Goal: Check status: Check status

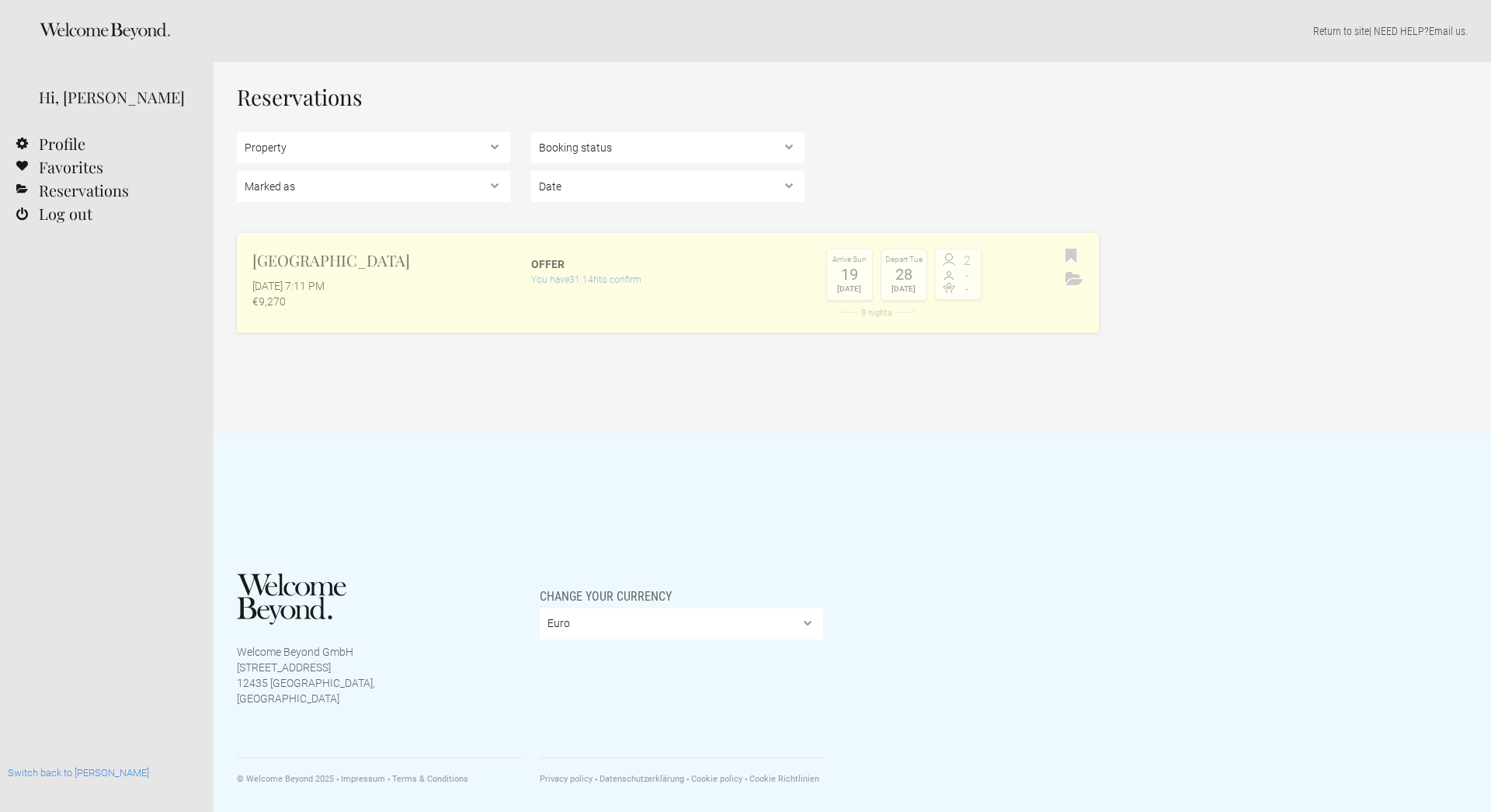
click at [647, 295] on link "Casa Algarve September 30, 2025 at 7:11 PM €9,270 Offer You have 31:14h to conf…" at bounding box center [668, 282] width 862 height 99
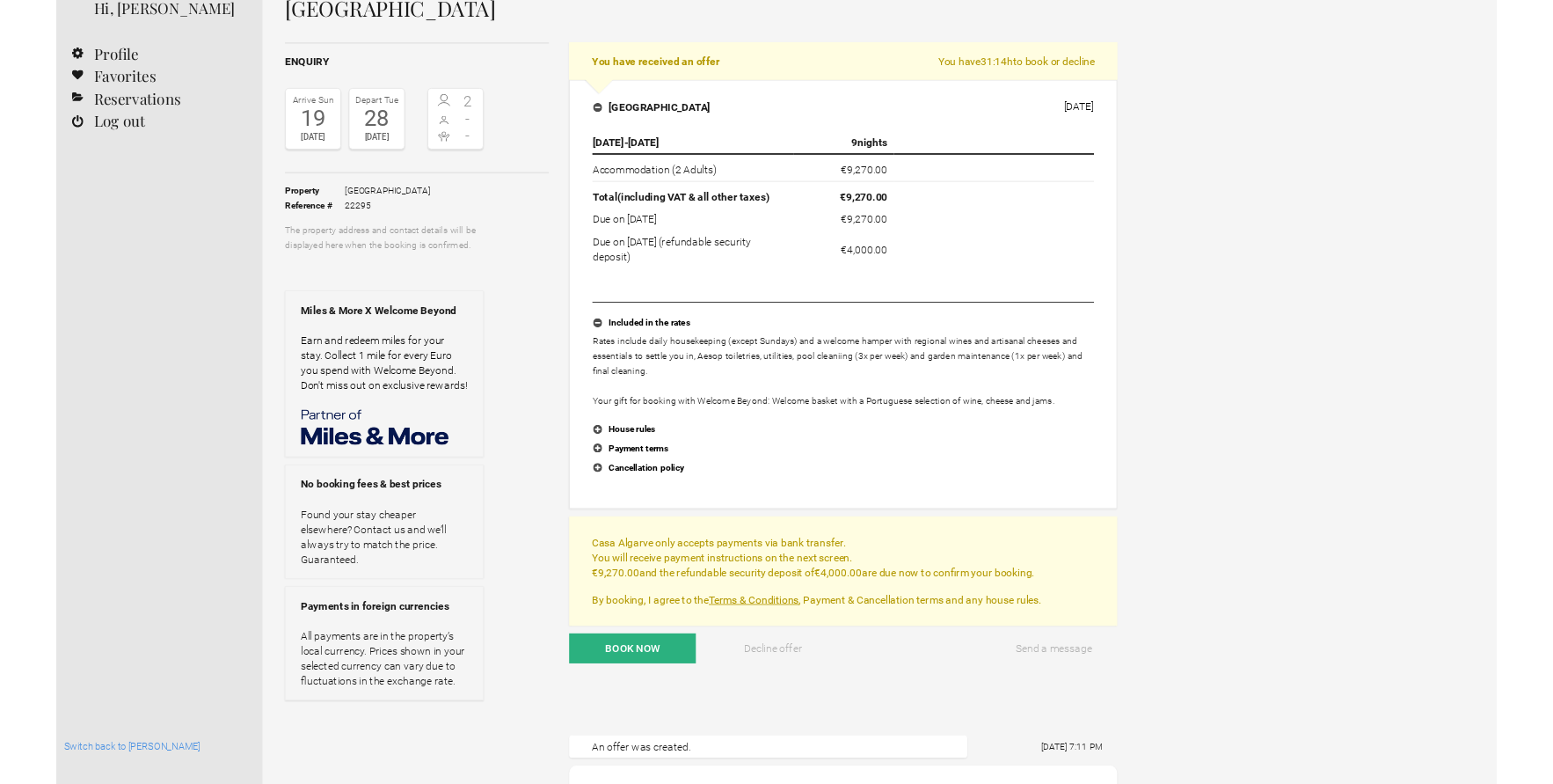
scroll to position [89, 0]
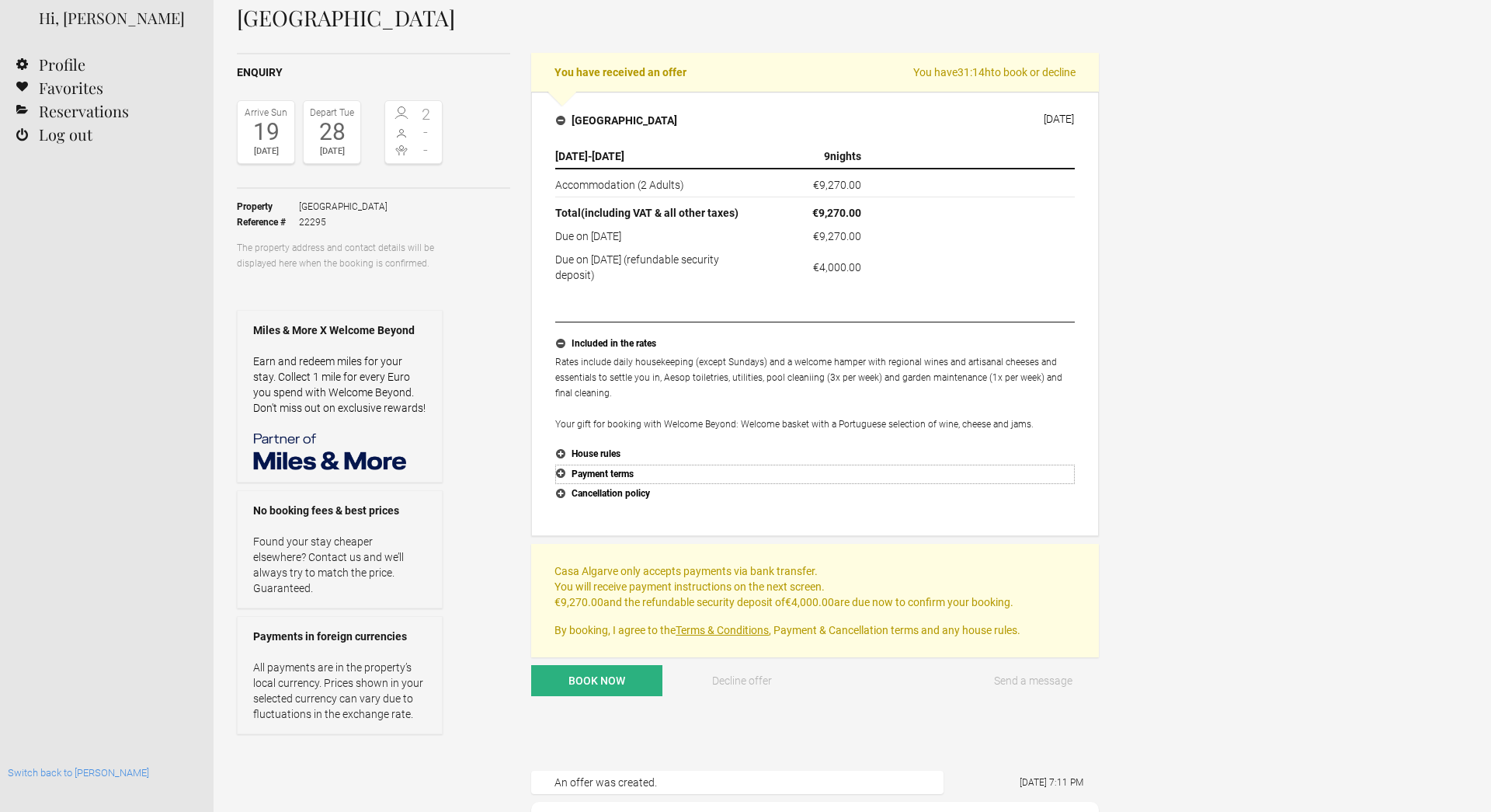
click at [613, 470] on button "Payment terms" at bounding box center [815, 475] width 519 height 20
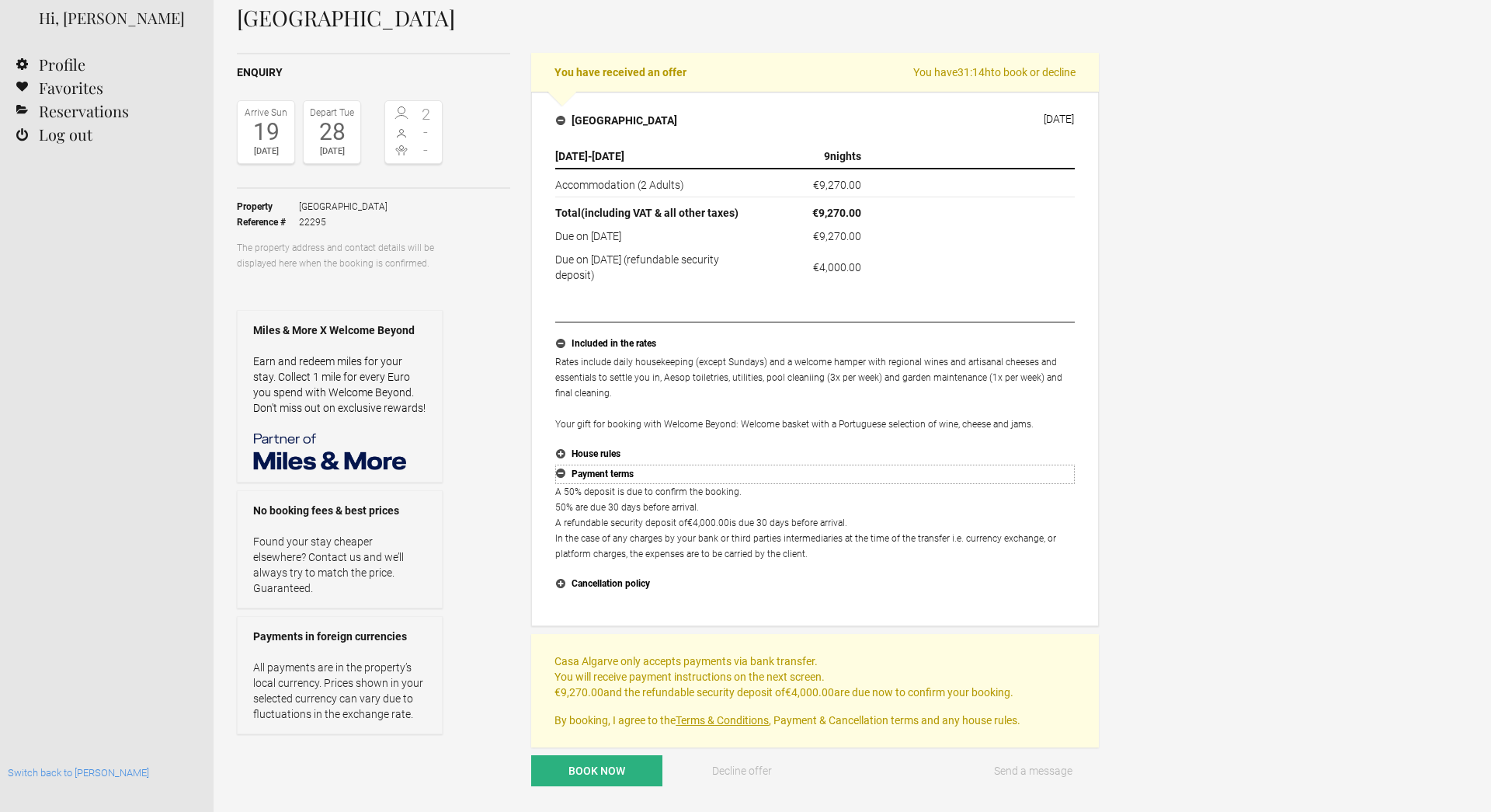
click at [613, 469] on button "Payment terms" at bounding box center [815, 475] width 519 height 20
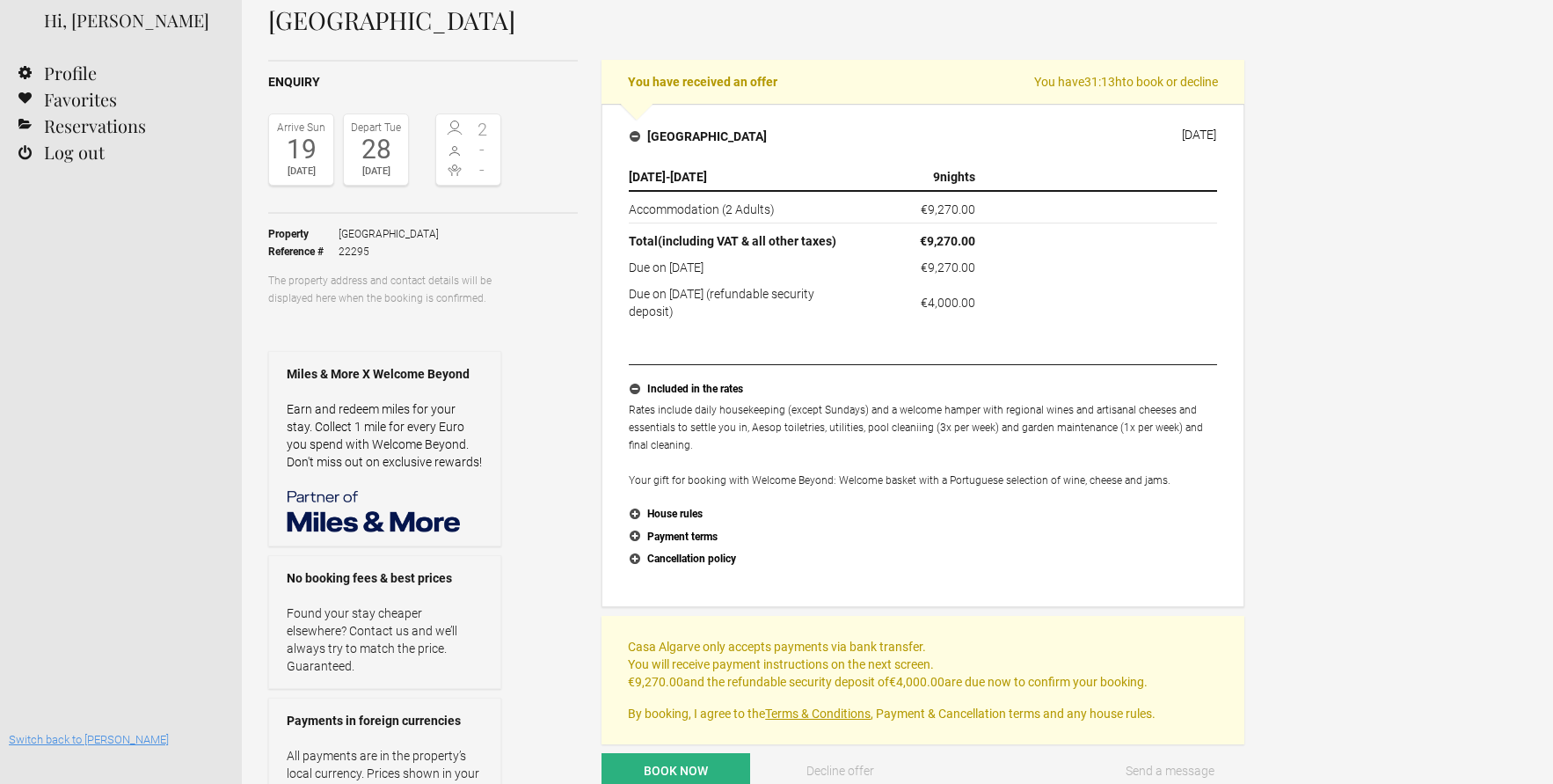
click at [81, 740] on link "Switch back to [PERSON_NAME]" at bounding box center [89, 739] width 160 height 13
